Goal: Transaction & Acquisition: Obtain resource

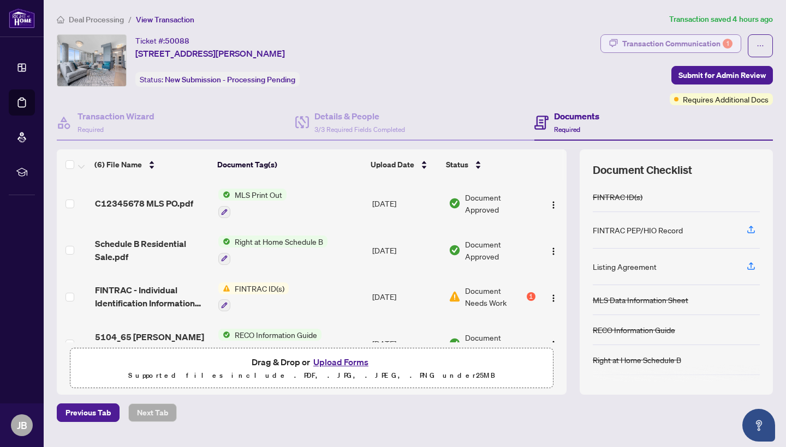
click at [648, 49] on div "Transaction Communication 1" at bounding box center [677, 43] width 110 height 17
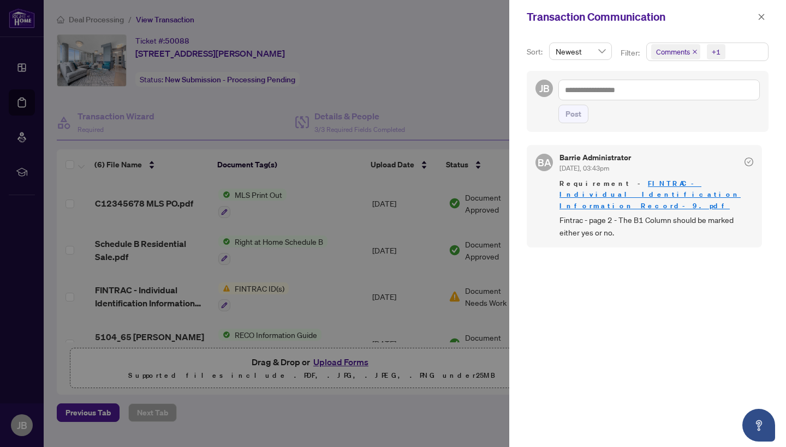
click at [643, 182] on link "FINTRAC - Individual Identification Information Record-9.pdf" at bounding box center [649, 194] width 181 height 31
click at [618, 180] on link "FINTRAC - Individual Identification Information Record-9.pdf" at bounding box center [649, 194] width 181 height 31
click at [761, 17] on icon "close" at bounding box center [761, 17] width 8 height 8
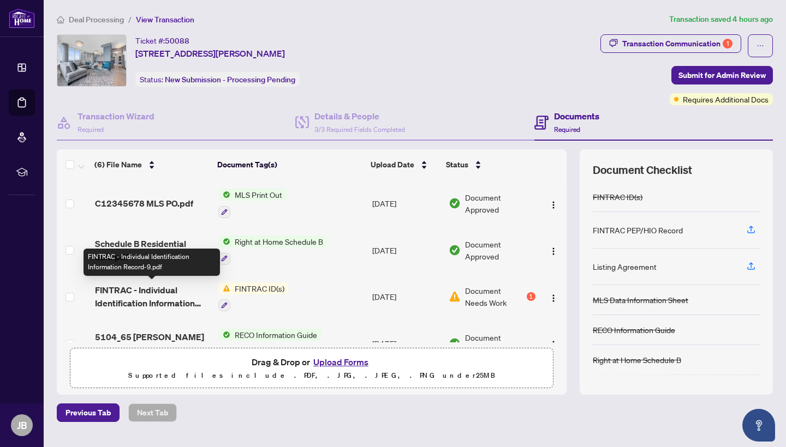
click at [145, 290] on span "FINTRAC - Individual Identification Information Record-9.pdf" at bounding box center [152, 297] width 115 height 26
